Goal: Information Seeking & Learning: Learn about a topic

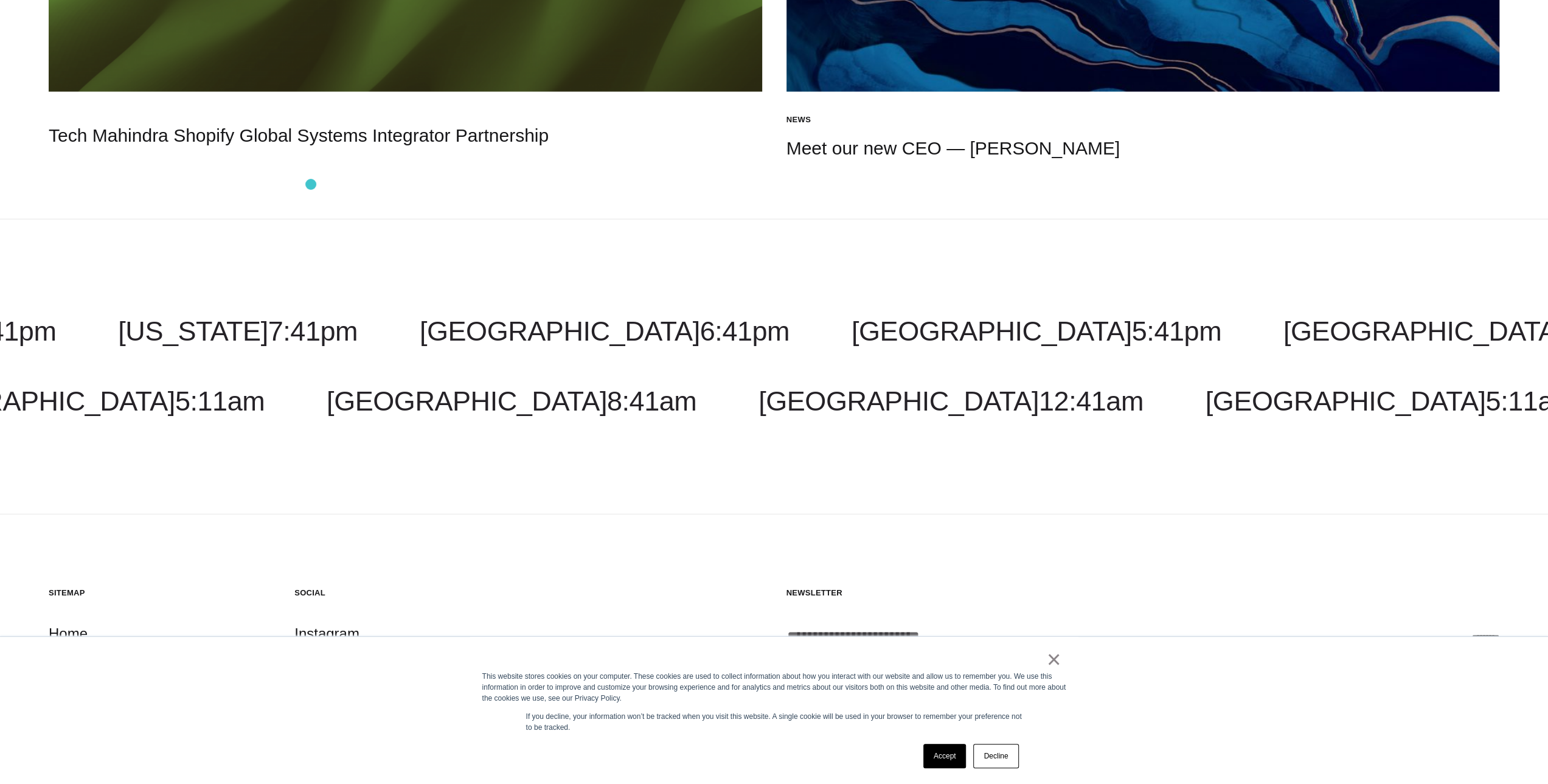
scroll to position [2977, 0]
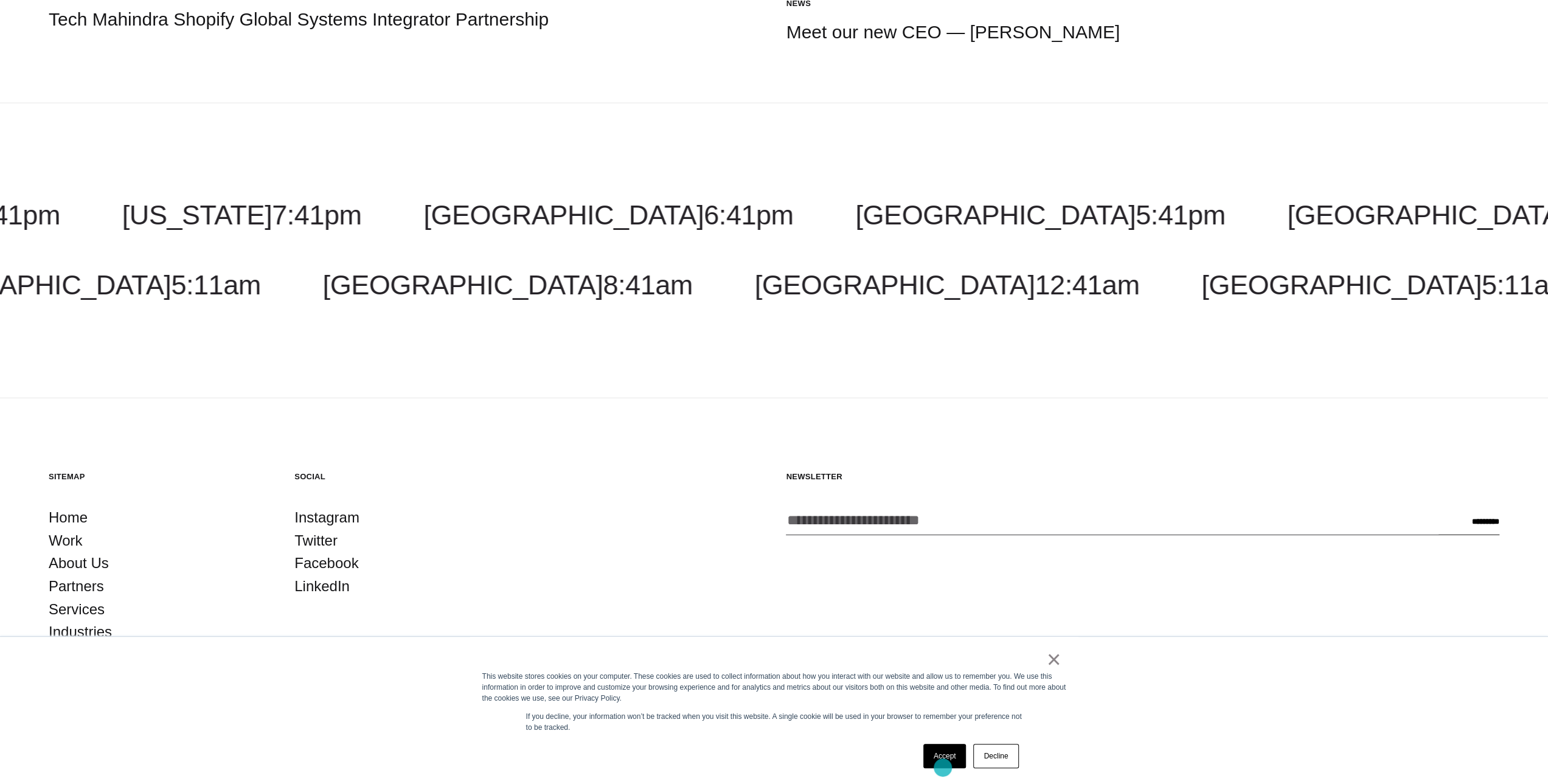
click at [942, 767] on link "Accept" at bounding box center [945, 756] width 43 height 24
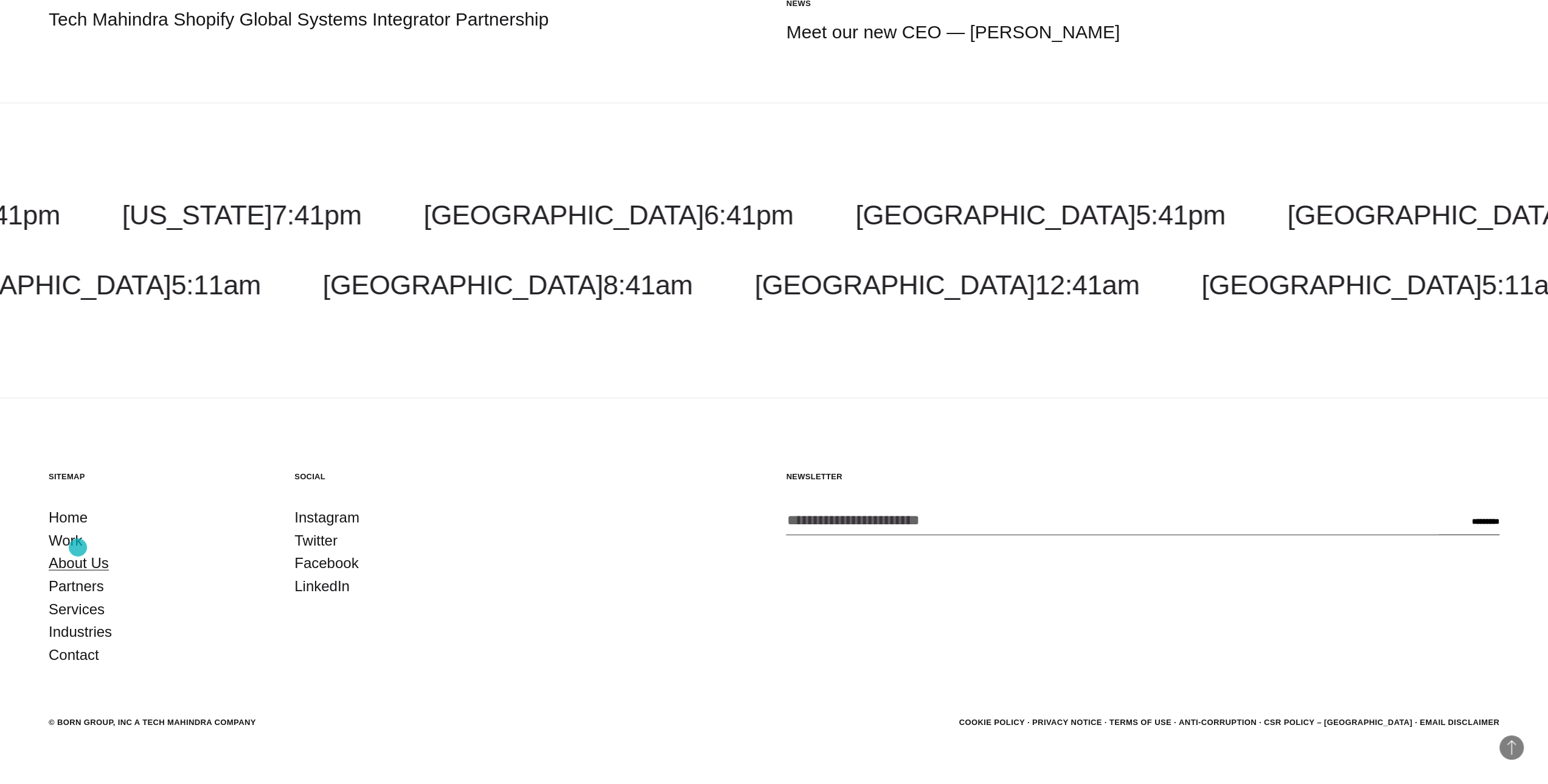
click at [77, 552] on link "About Us" at bounding box center [78, 564] width 60 height 24
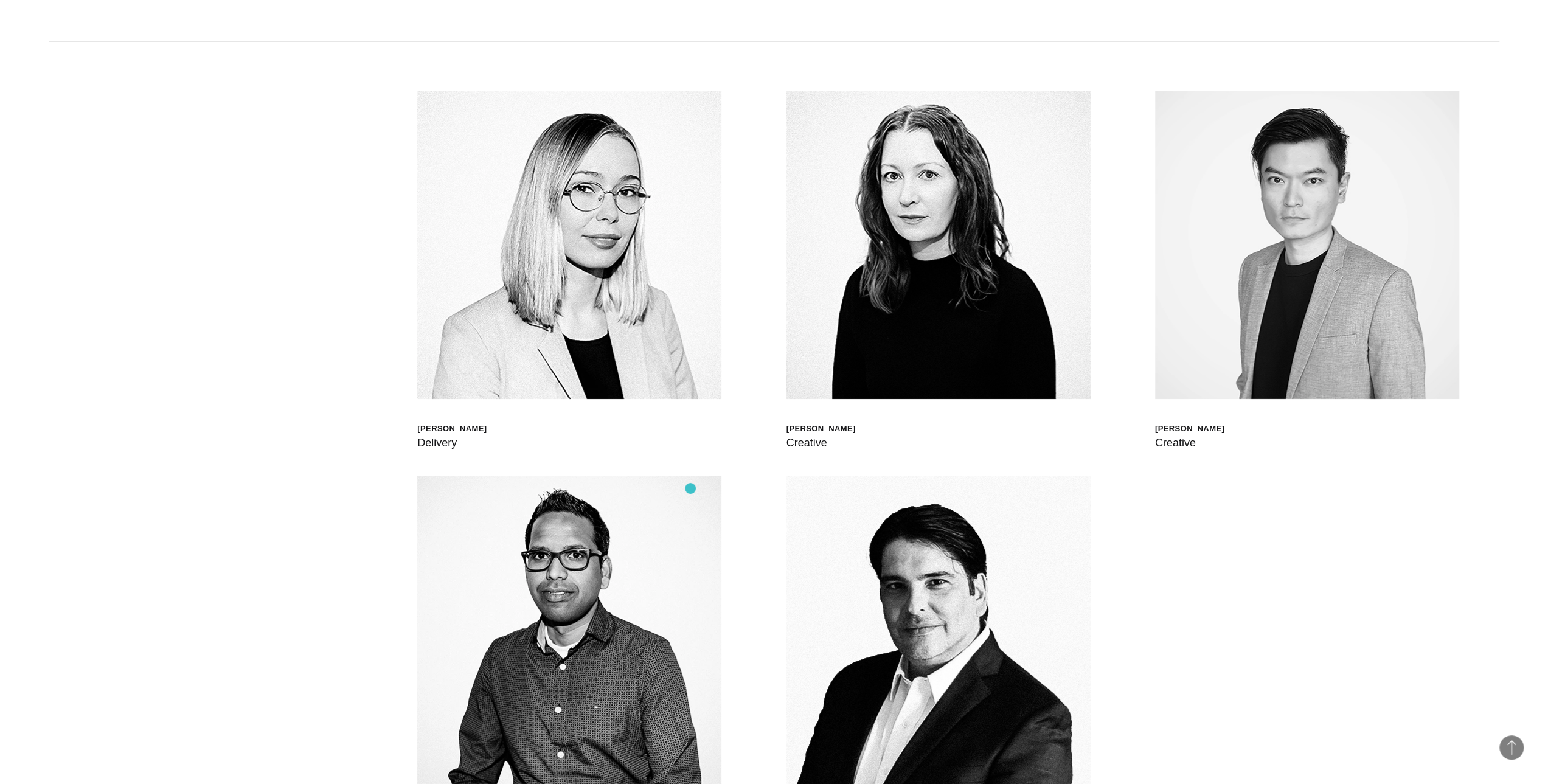
scroll to position [4498, 0]
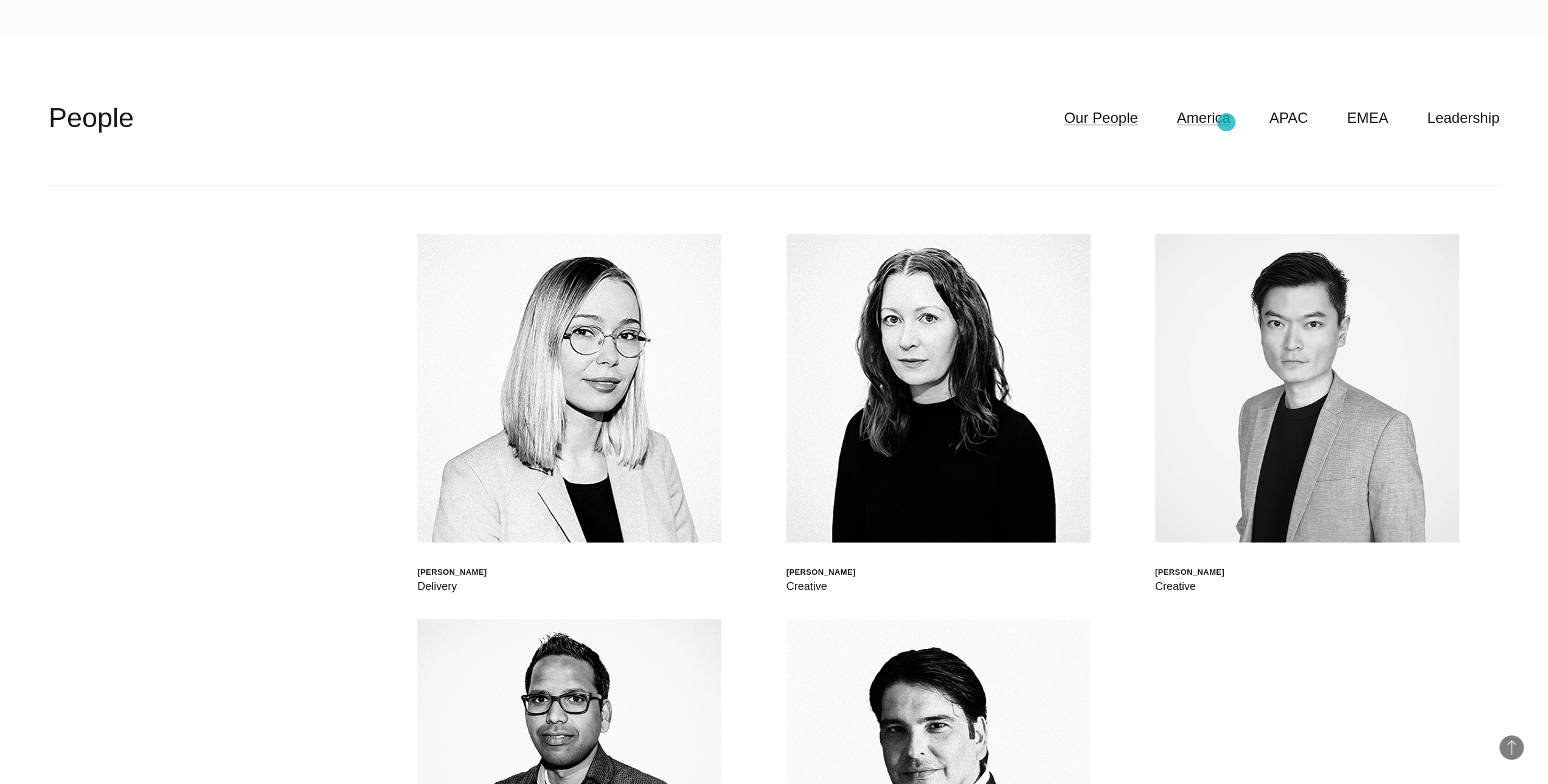
click at [1226, 122] on link "America" at bounding box center [1203, 119] width 54 height 24
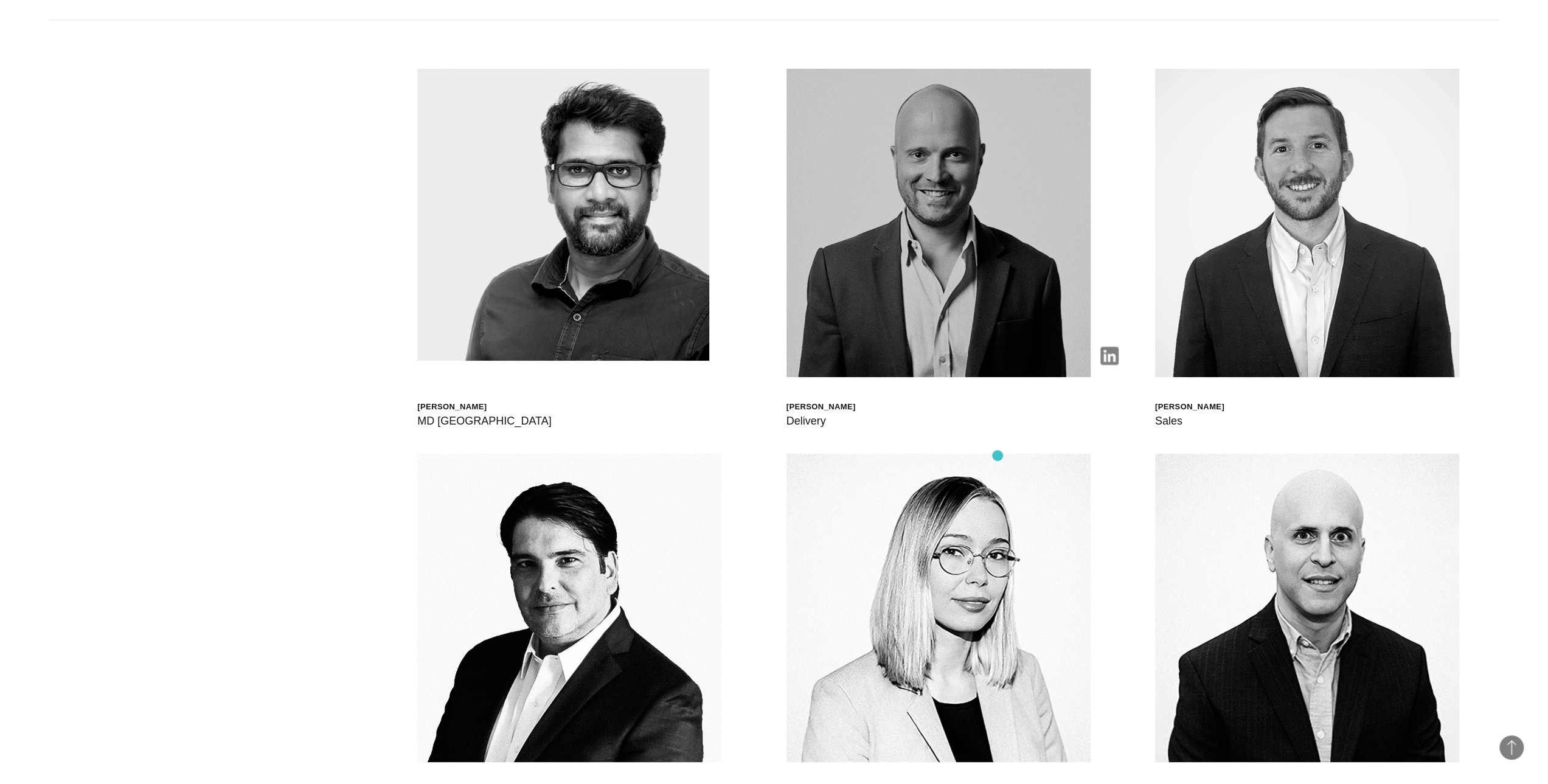
scroll to position [4559, 0]
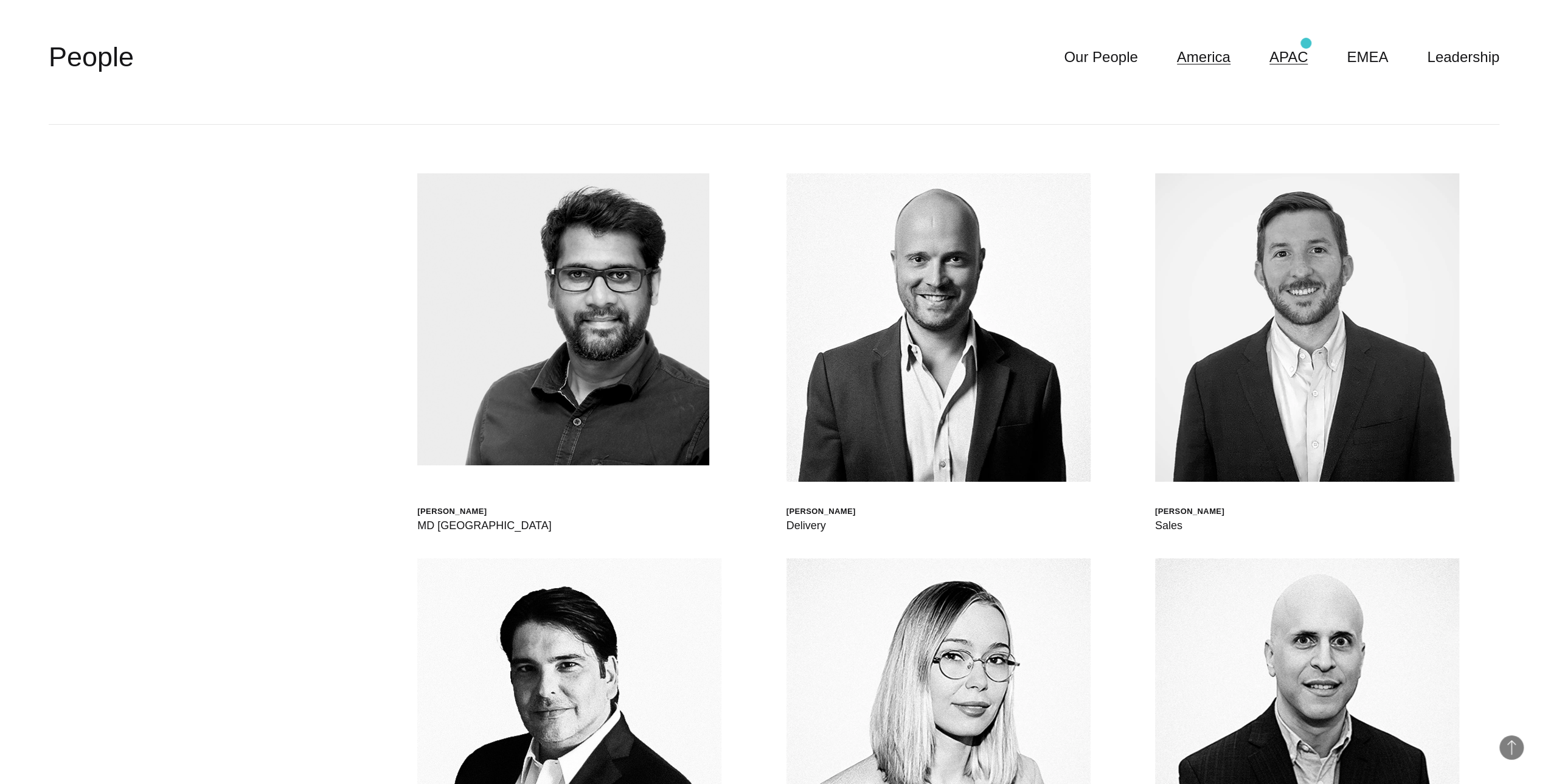
click at [1304, 46] on link "APAC" at bounding box center [1289, 58] width 39 height 24
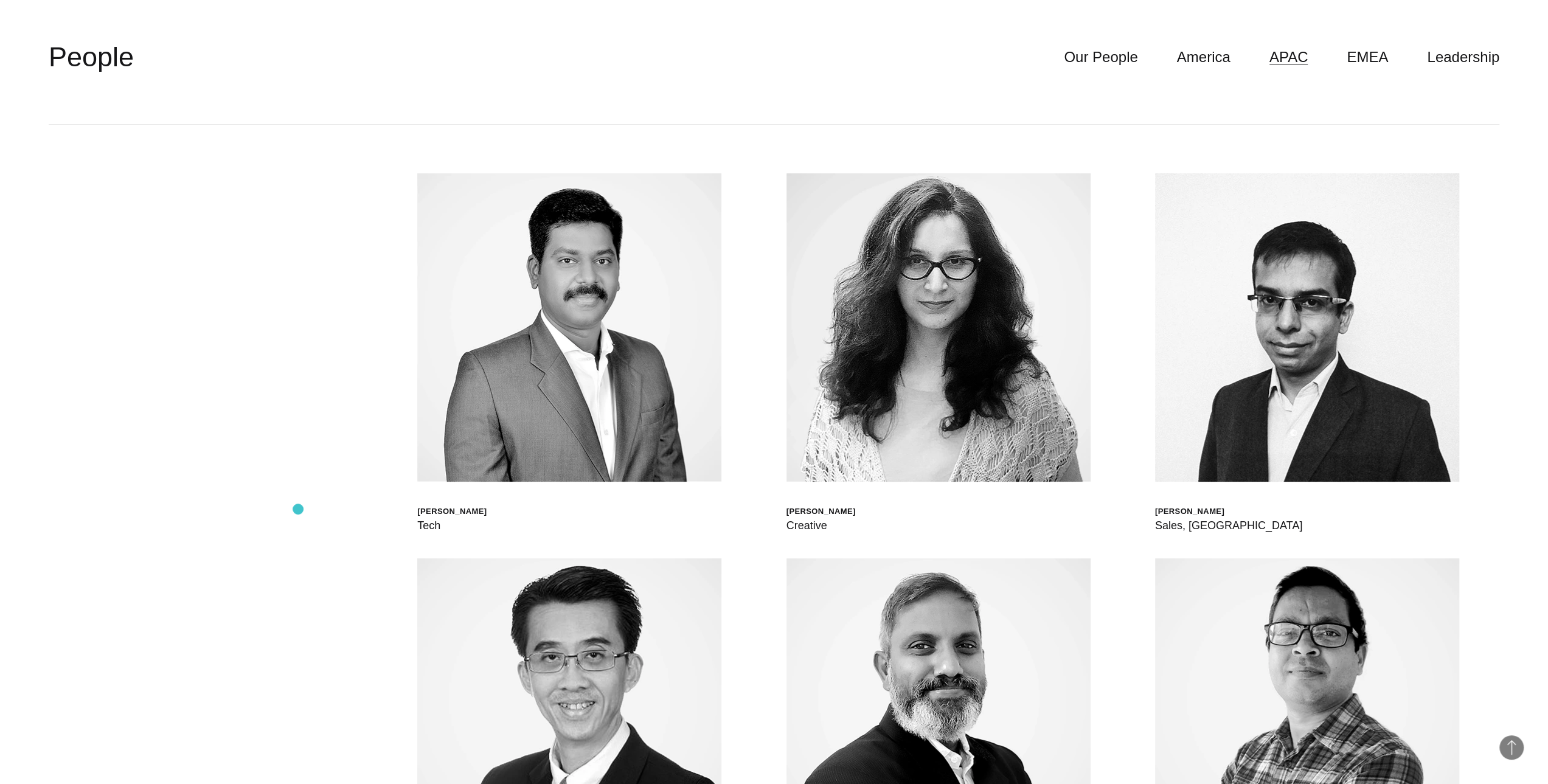
scroll to position [4316, 0]
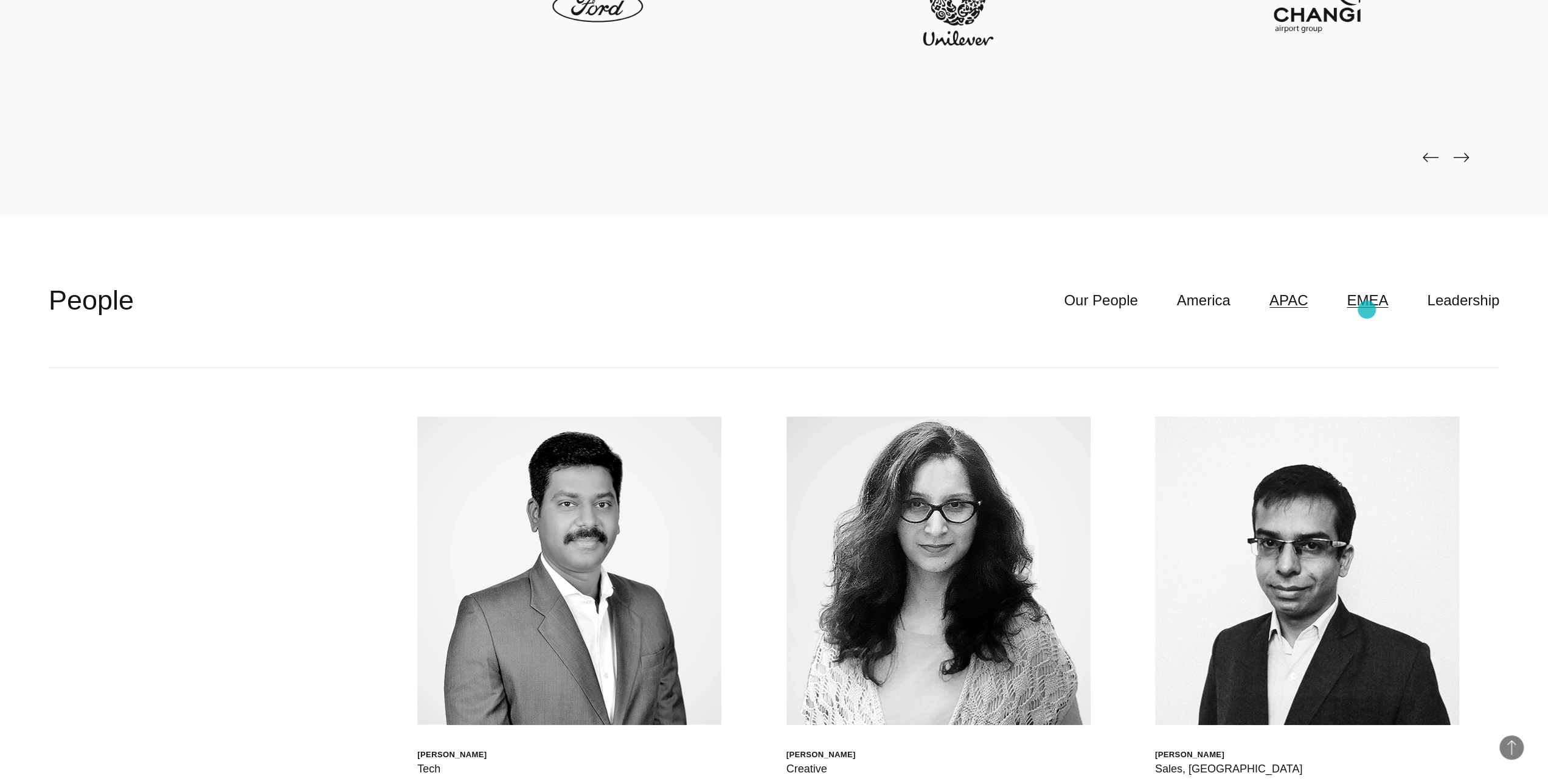
click at [1367, 310] on link "EMEA" at bounding box center [1367, 301] width 41 height 24
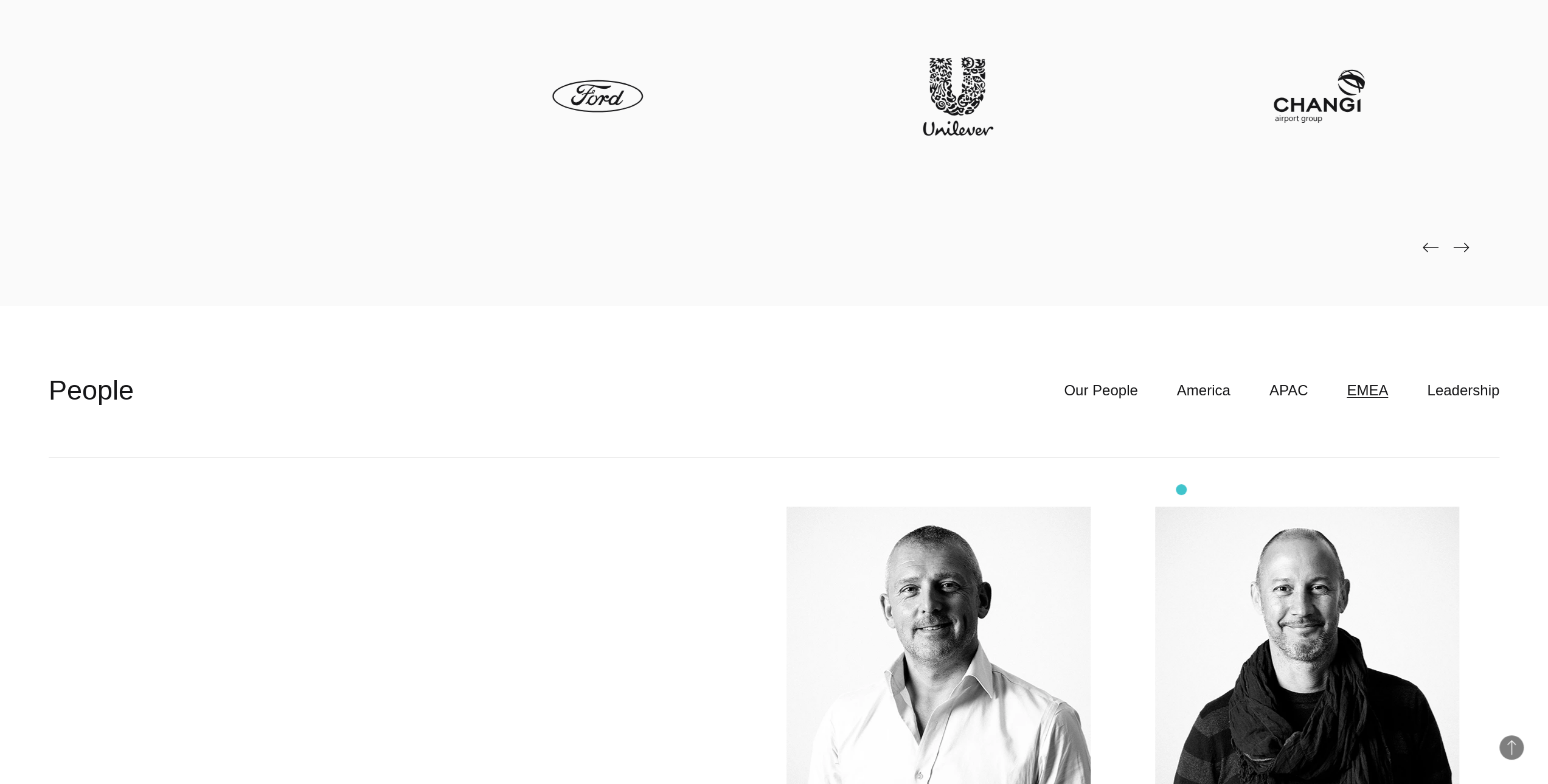
scroll to position [4194, 0]
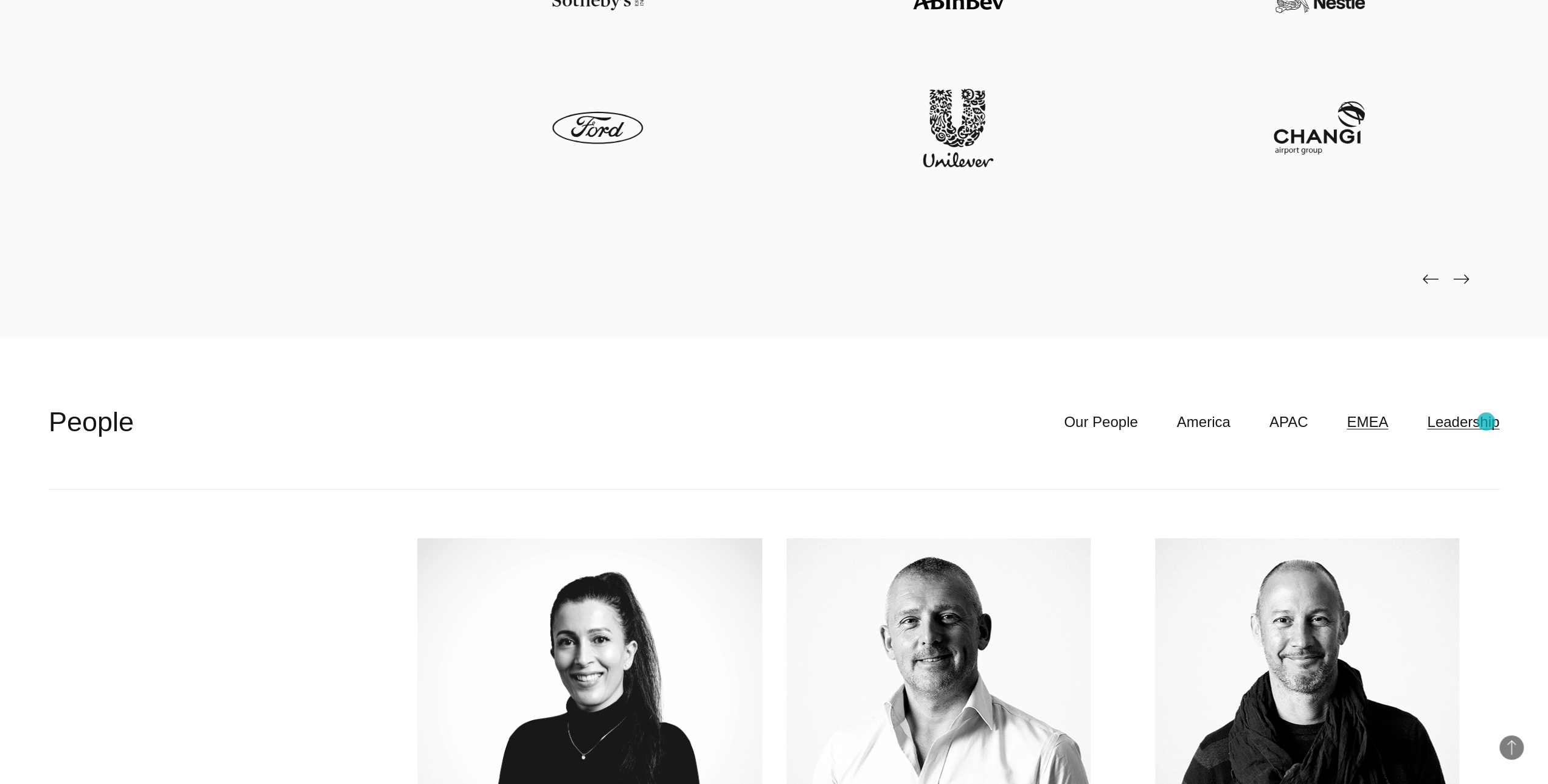
click at [1485, 421] on link "Leadership" at bounding box center [1463, 422] width 73 height 24
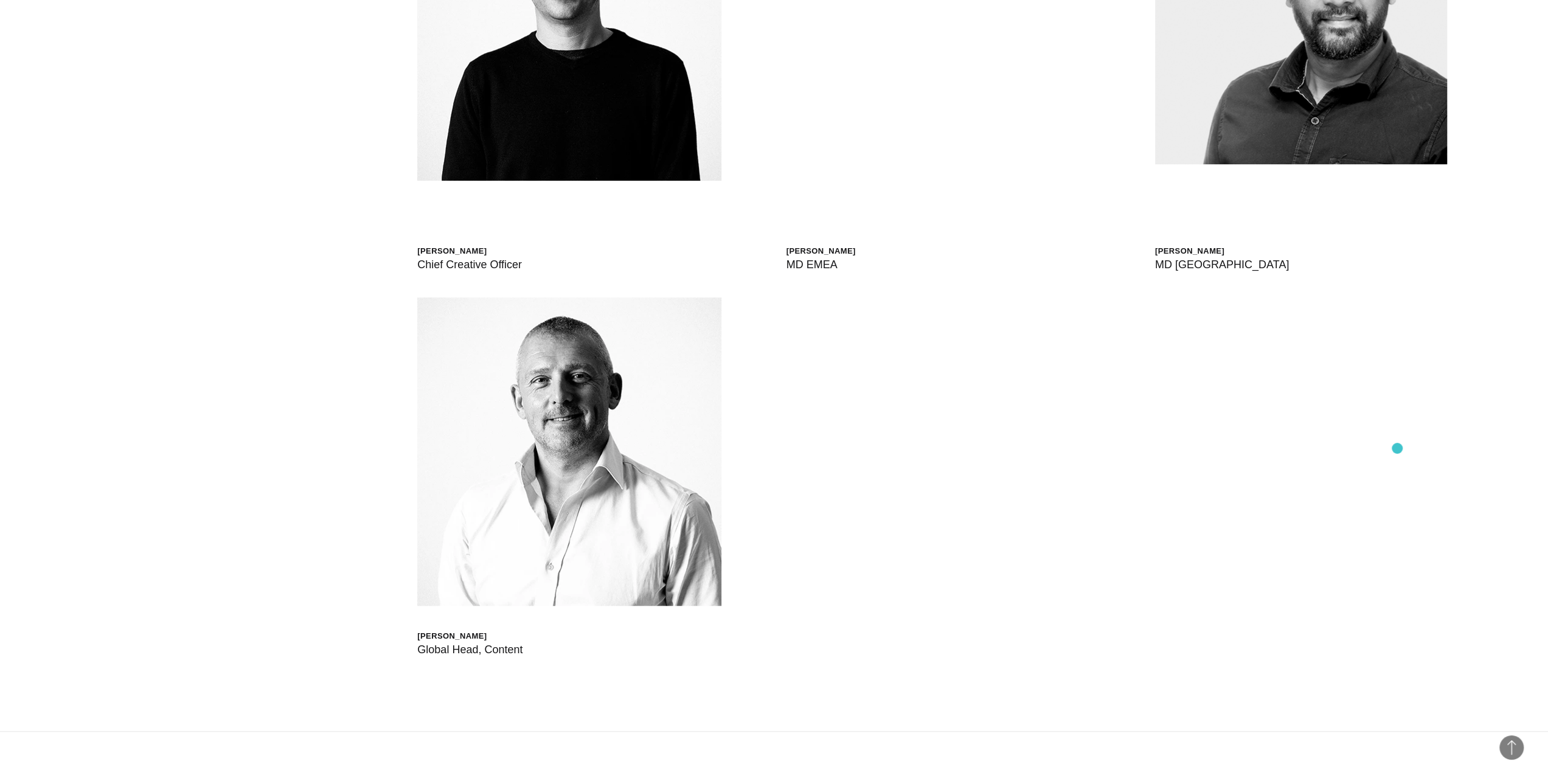
scroll to position [5471, 0]
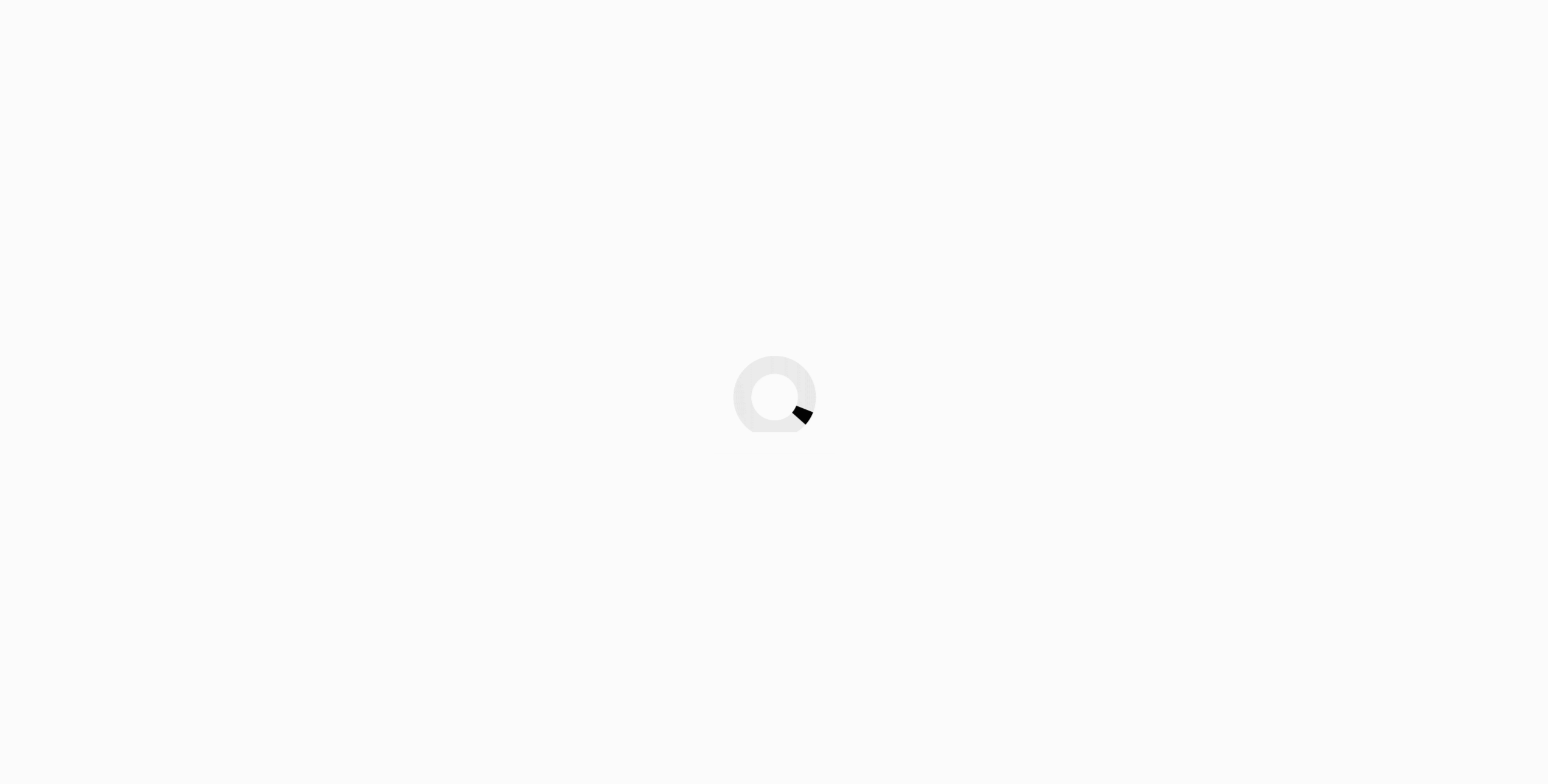
drag, startPoint x: 918, startPoint y: 121, endPoint x: 904, endPoint y: 107, distance: 19.8
